Goal: Communication & Community: Participate in discussion

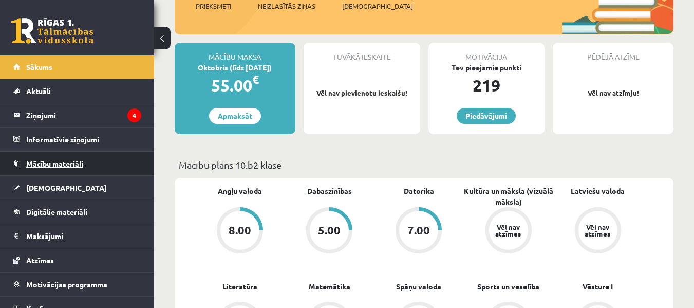
scroll to position [103, 0]
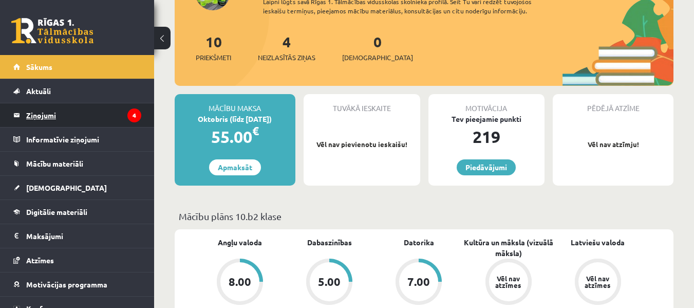
click at [98, 121] on legend "Ziņojumi 4" at bounding box center [83, 115] width 115 height 24
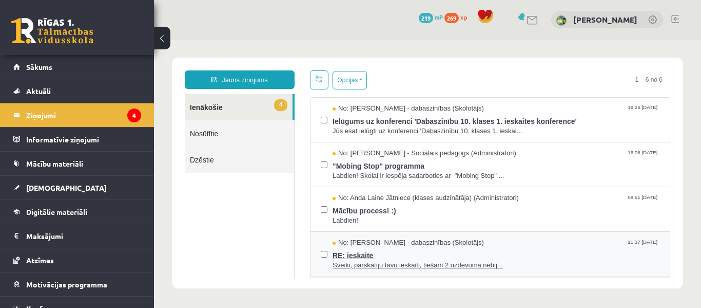
click at [467, 264] on span "Sveiki, pārskatīju tavu ieskaiti, tiešām 2.uzdevumā nebij..." at bounding box center [496, 265] width 327 height 10
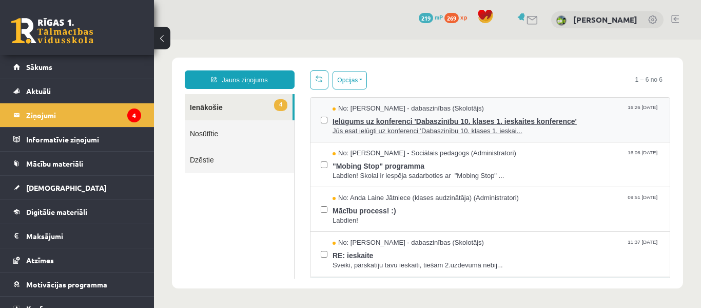
click at [488, 124] on span "Ielūgums uz konferenci 'Dabaszinību 10. klases 1. ieskaites konference'" at bounding box center [496, 119] width 327 height 13
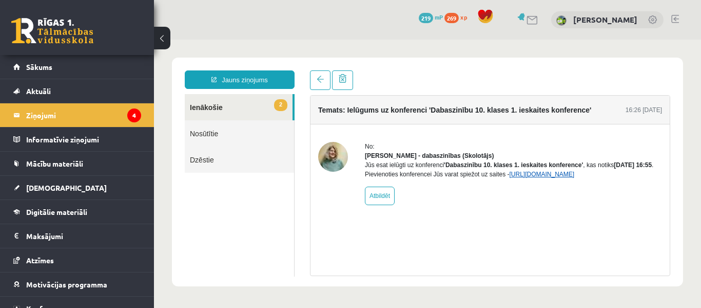
click at [574, 178] on link "[URL][DOMAIN_NAME]" at bounding box center [541, 173] width 65 height 7
click at [336, 161] on img at bounding box center [333, 157] width 30 height 30
click at [78, 191] on link "[DEMOGRAPHIC_DATA]" at bounding box center [77, 188] width 128 height 24
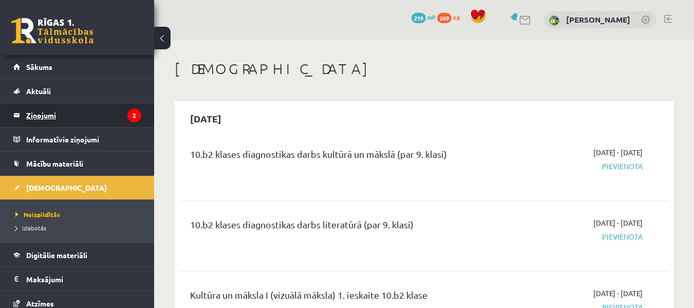
click at [105, 116] on legend "Ziņojumi 2" at bounding box center [83, 115] width 115 height 24
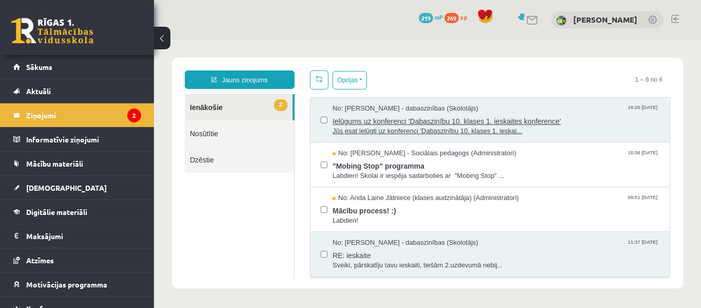
click at [392, 133] on span "Jūs esat ielūgti uz konferenci 'Dabaszinību 10. klases 1. ieskai..." at bounding box center [496, 131] width 327 height 10
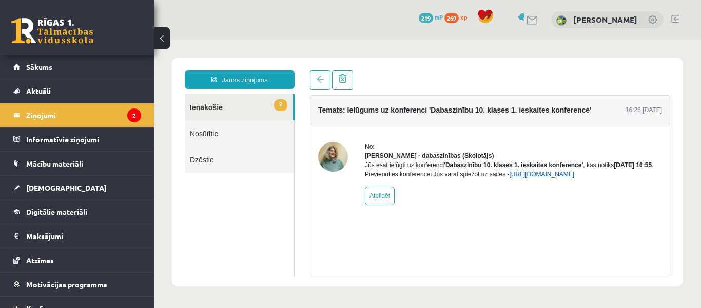
click at [534, 178] on link "[URL][DOMAIN_NAME]" at bounding box center [541, 173] width 65 height 7
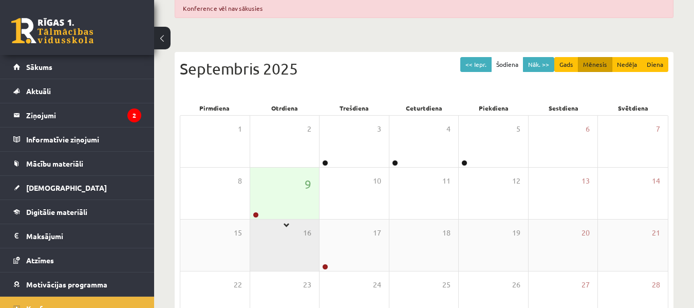
scroll to position [154, 0]
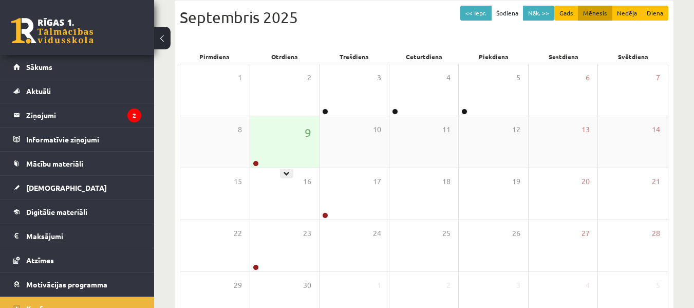
click at [297, 144] on div "9" at bounding box center [284, 141] width 69 height 51
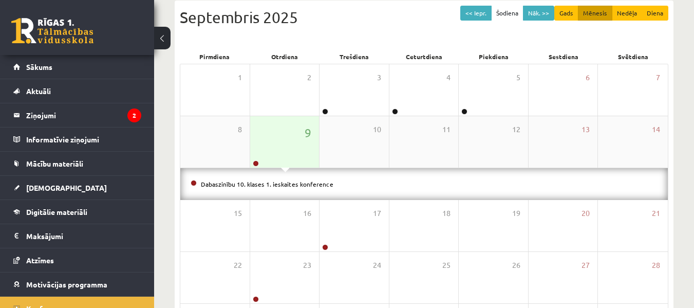
click at [296, 144] on div "9" at bounding box center [284, 141] width 69 height 51
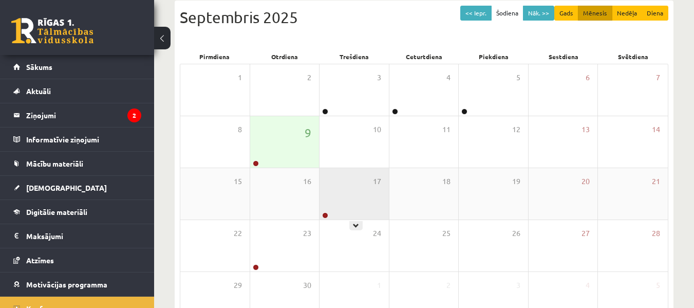
click at [349, 190] on div "17" at bounding box center [353, 193] width 69 height 51
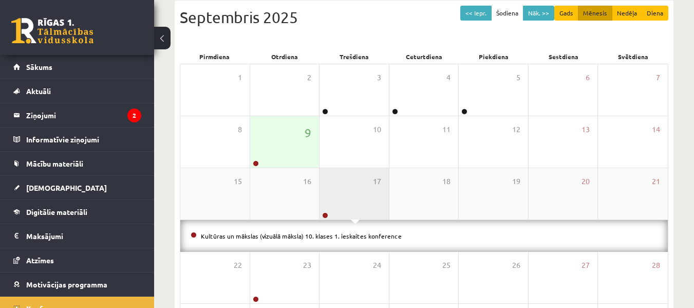
click at [333, 192] on div "17" at bounding box center [353, 193] width 69 height 51
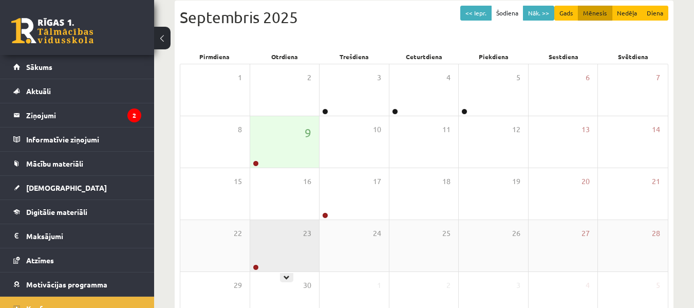
click at [285, 239] on div "23" at bounding box center [284, 245] width 69 height 51
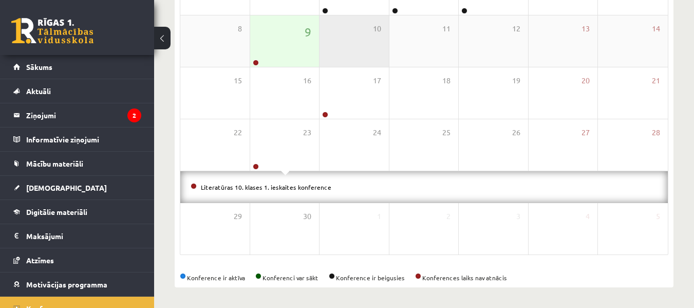
scroll to position [101, 0]
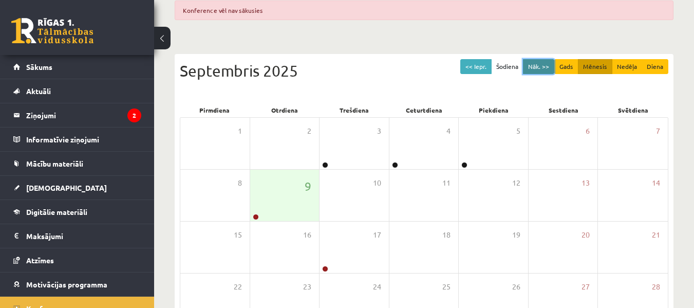
click at [533, 70] on button "Nāk. >>" at bounding box center [538, 66] width 31 height 15
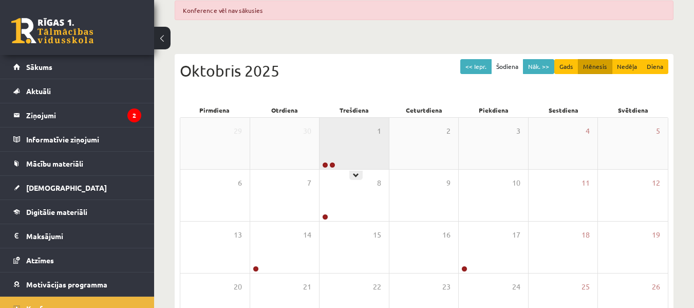
click at [342, 133] on div "1" at bounding box center [353, 143] width 69 height 51
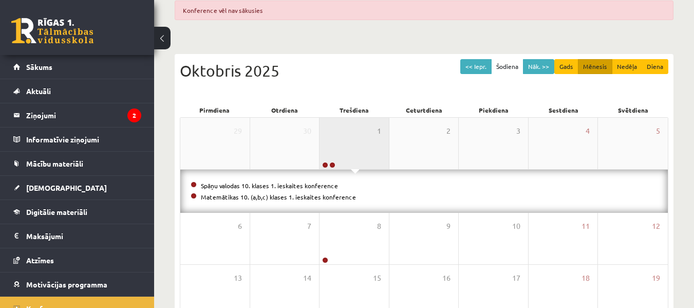
click at [342, 143] on div "1" at bounding box center [353, 143] width 69 height 51
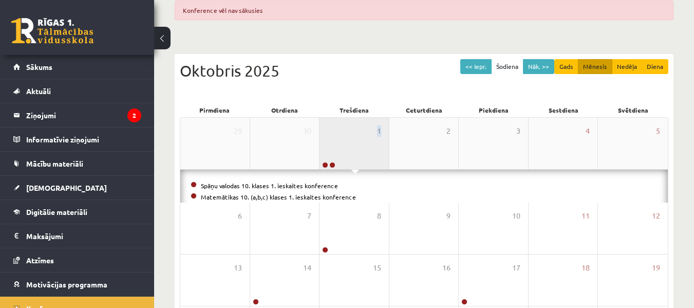
click at [342, 143] on div "1" at bounding box center [353, 143] width 69 height 51
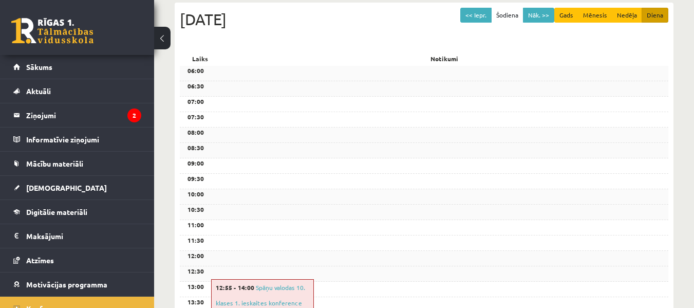
scroll to position [0, 0]
